Goal: Ask a question

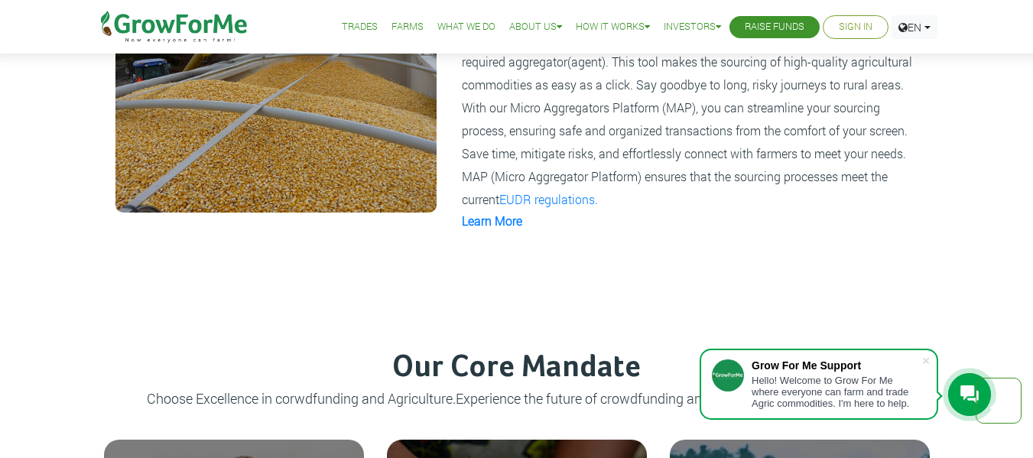
scroll to position [1183, 0]
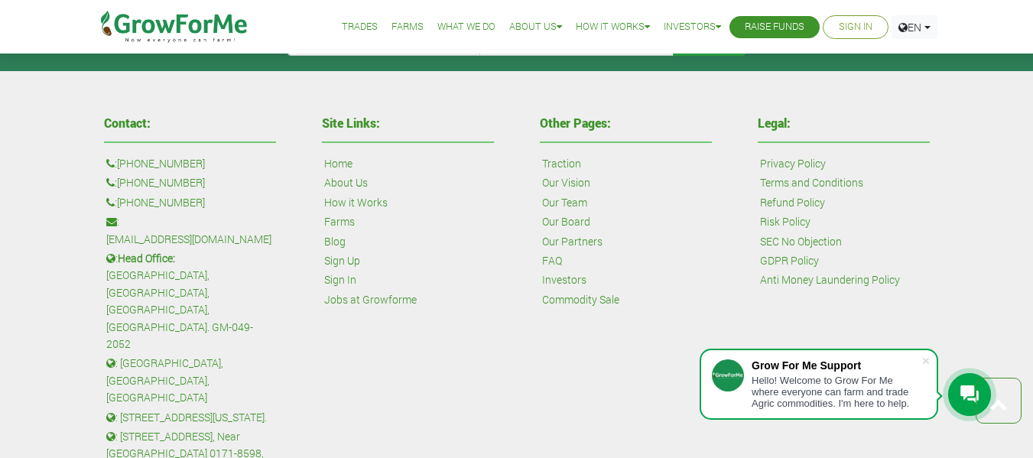
scroll to position [3563, 0]
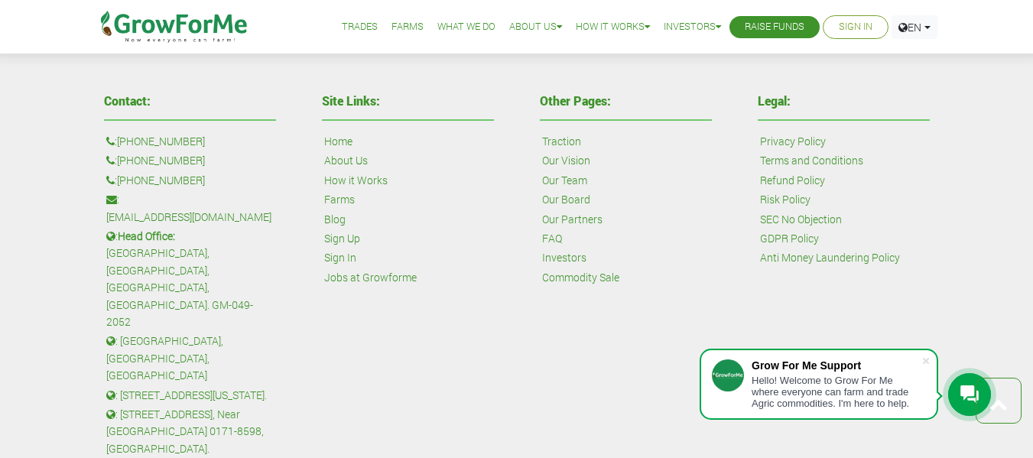
click at [1029, 409] on div "Contact: : [PHONE_NUMBER] : [PHONE_NUMBER] : [PHONE_NUMBER] : [EMAIL_ADDRESS][D…" at bounding box center [516, 309] width 1033 height 520
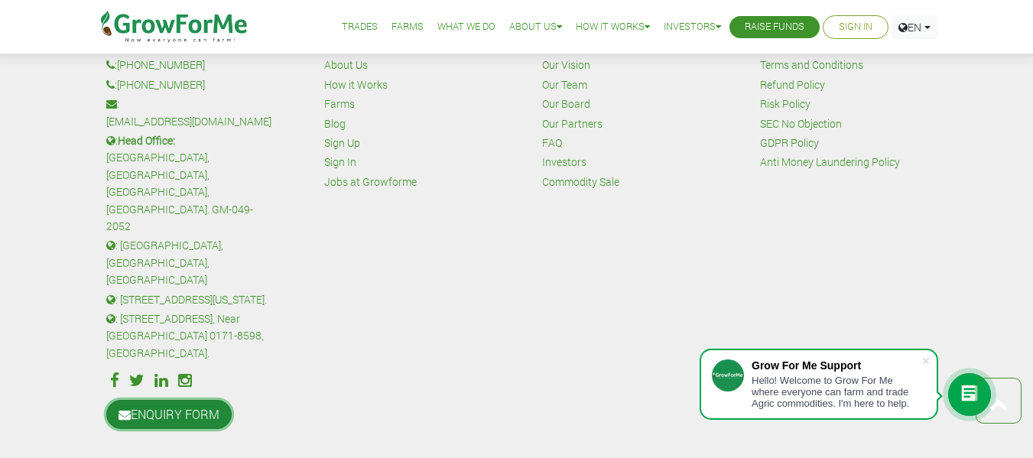
click at [213, 400] on link "ENQUIRY FORM" at bounding box center [168, 414] width 125 height 29
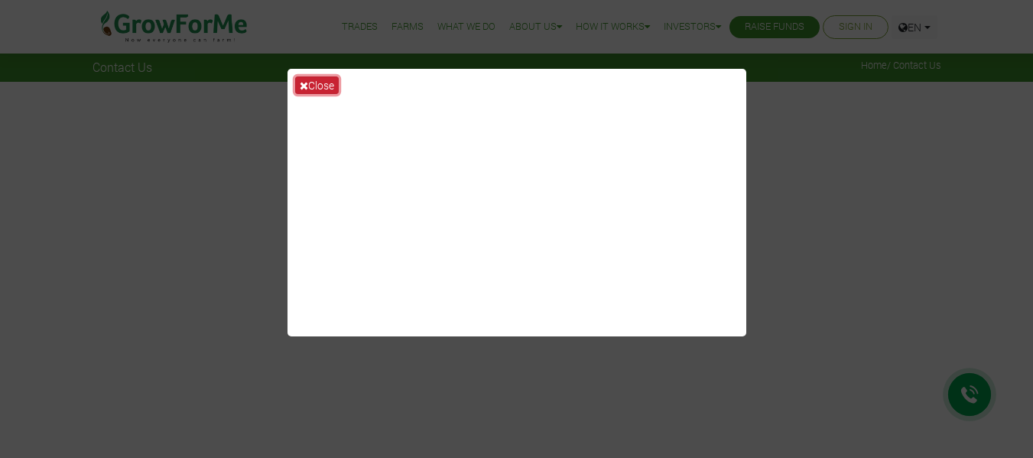
click at [317, 77] on button "Close" at bounding box center [317, 85] width 44 height 18
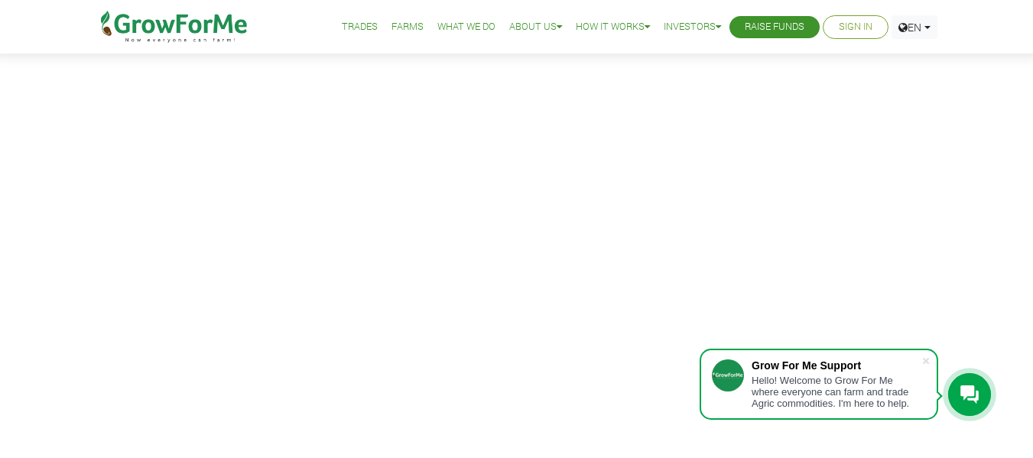
scroll to position [147, 0]
